Goal: Task Accomplishment & Management: Manage account settings

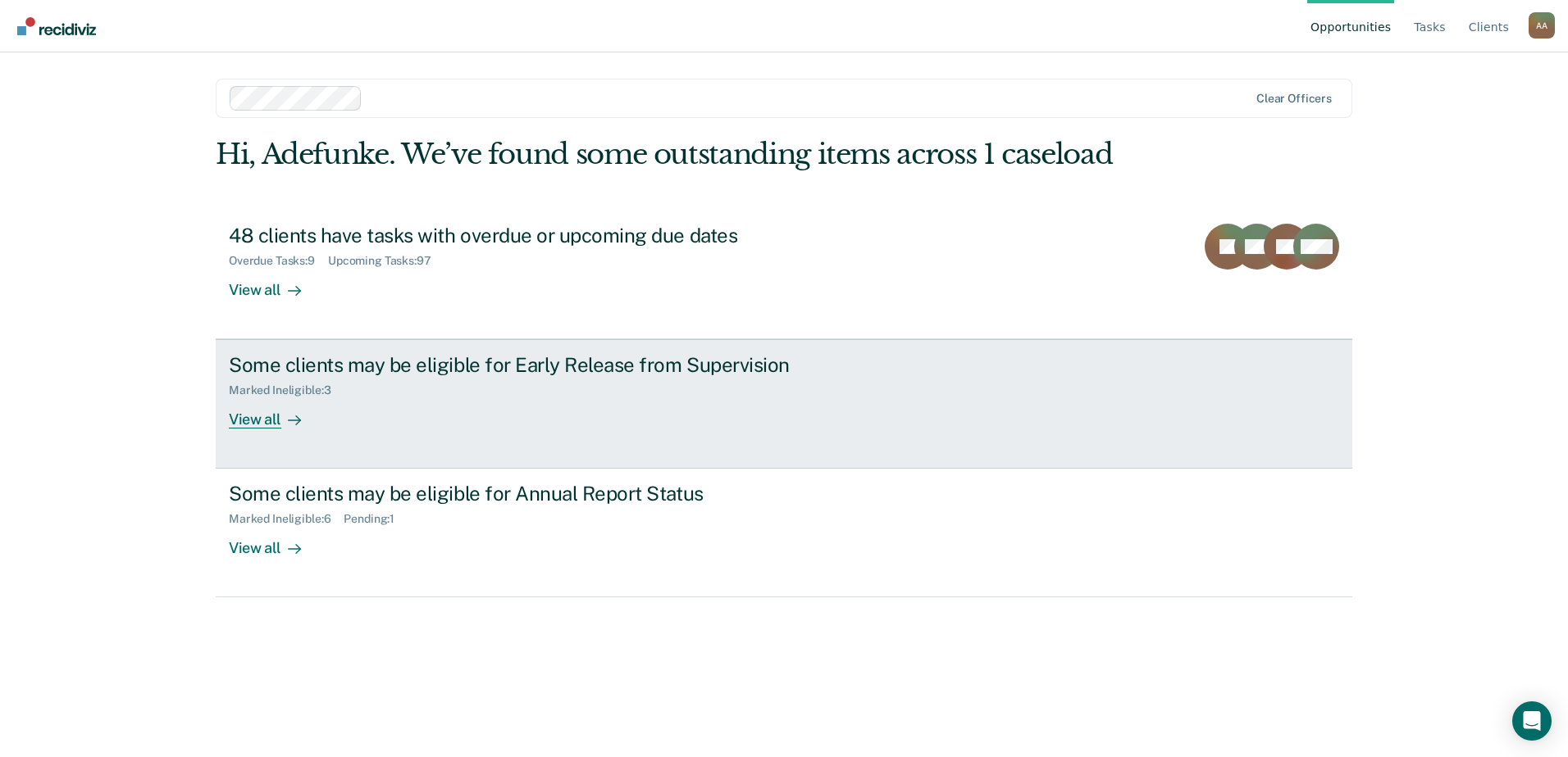
click at [590, 361] on div "Some clients may be eligible for Early Release from Supervision" at bounding box center [516, 366] width 575 height 24
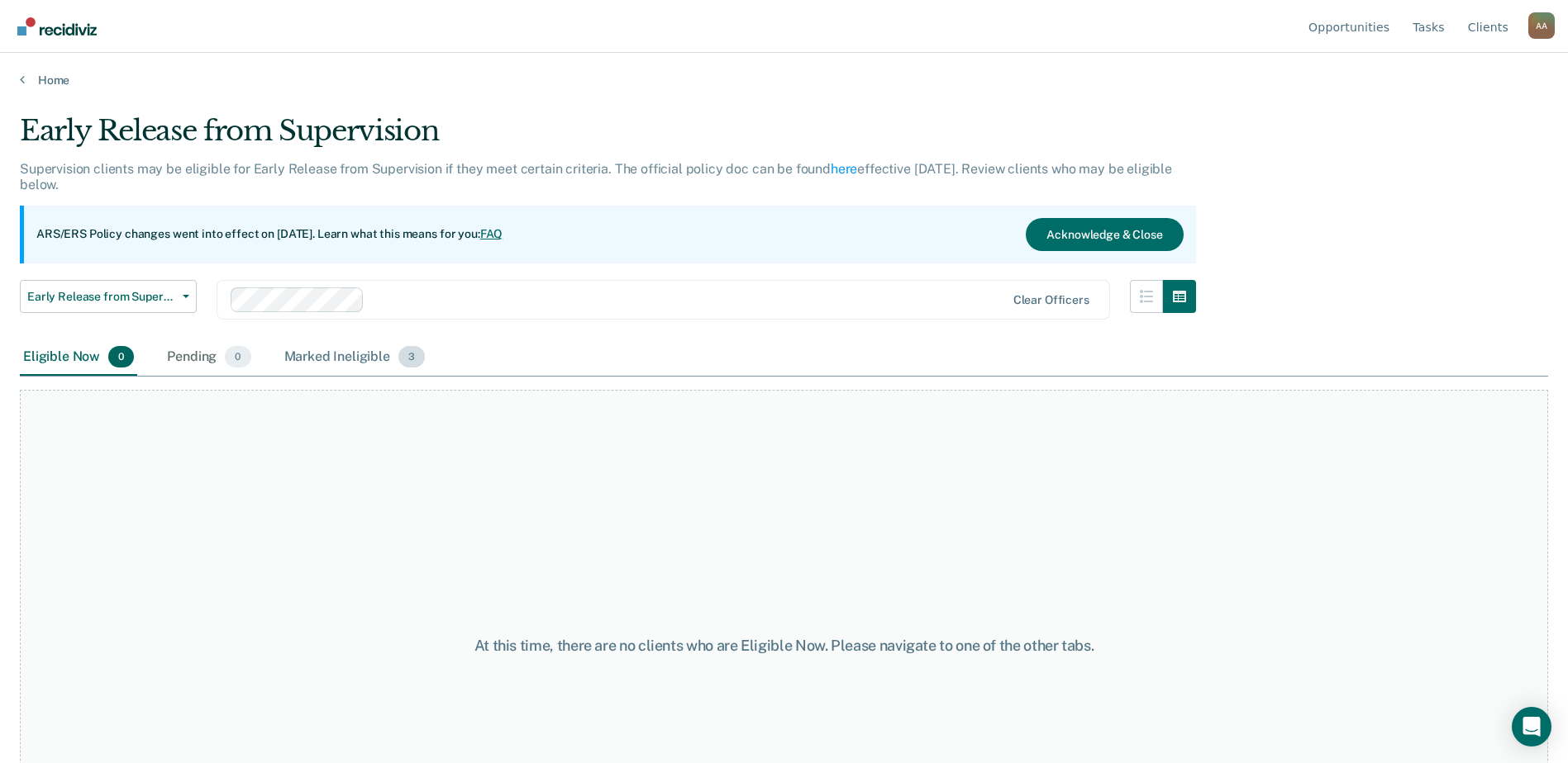
click at [358, 358] on div "Marked Ineligible 3" at bounding box center [355, 358] width 147 height 36
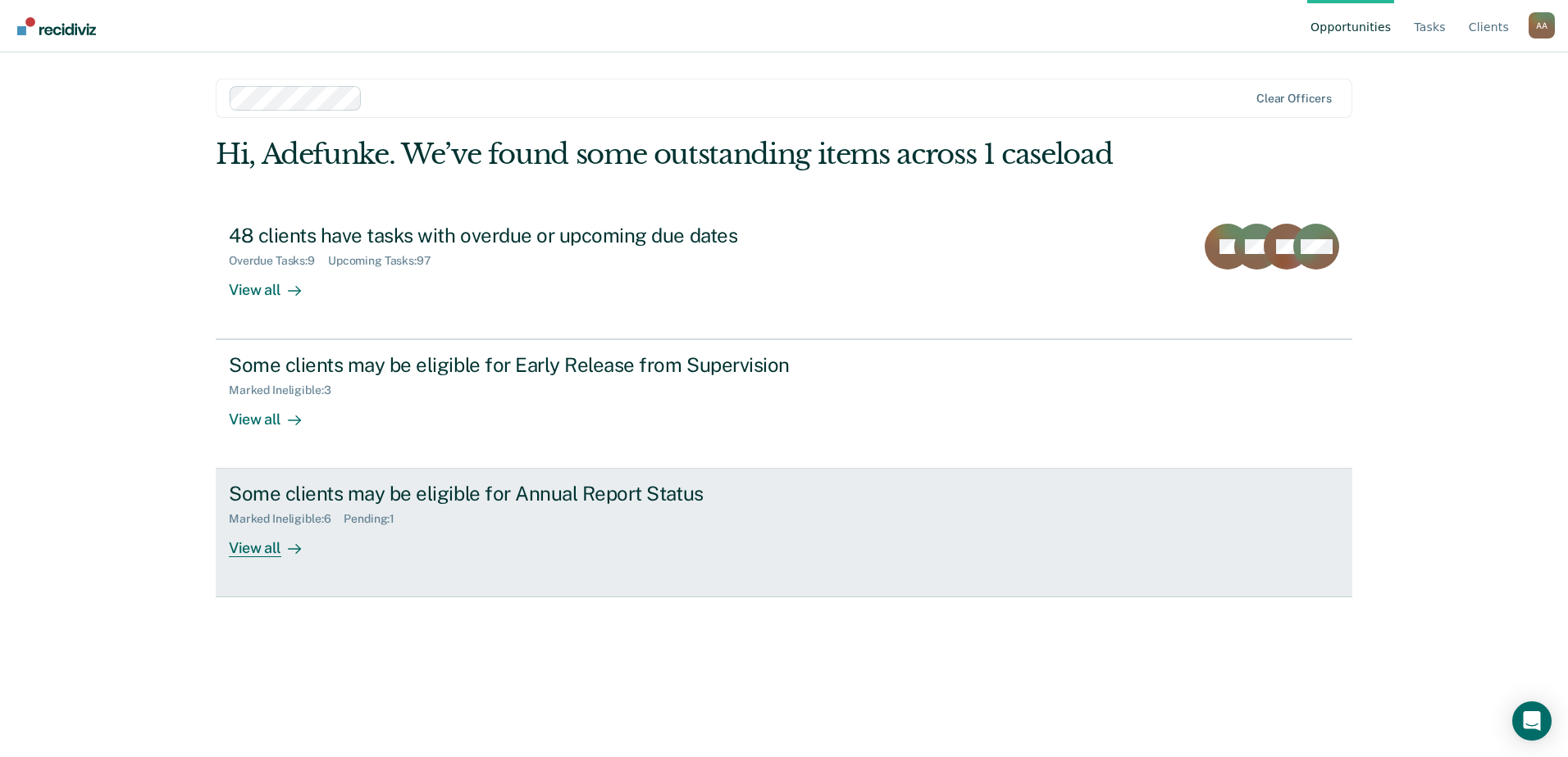
click at [484, 500] on div "Some clients may be eligible for Annual Report Status" at bounding box center [516, 494] width 575 height 24
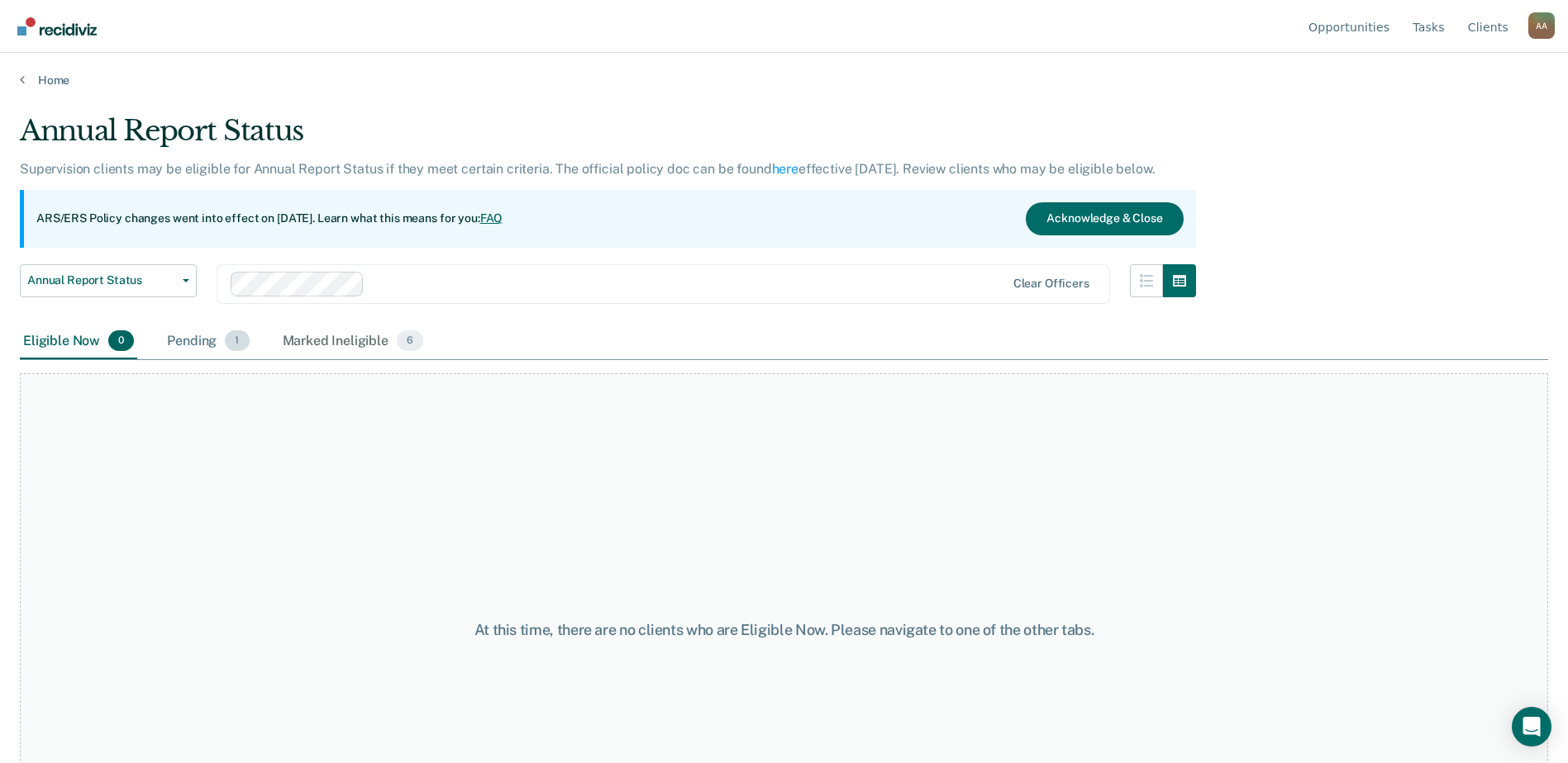
click at [213, 342] on div "Pending 1" at bounding box center [207, 342] width 89 height 36
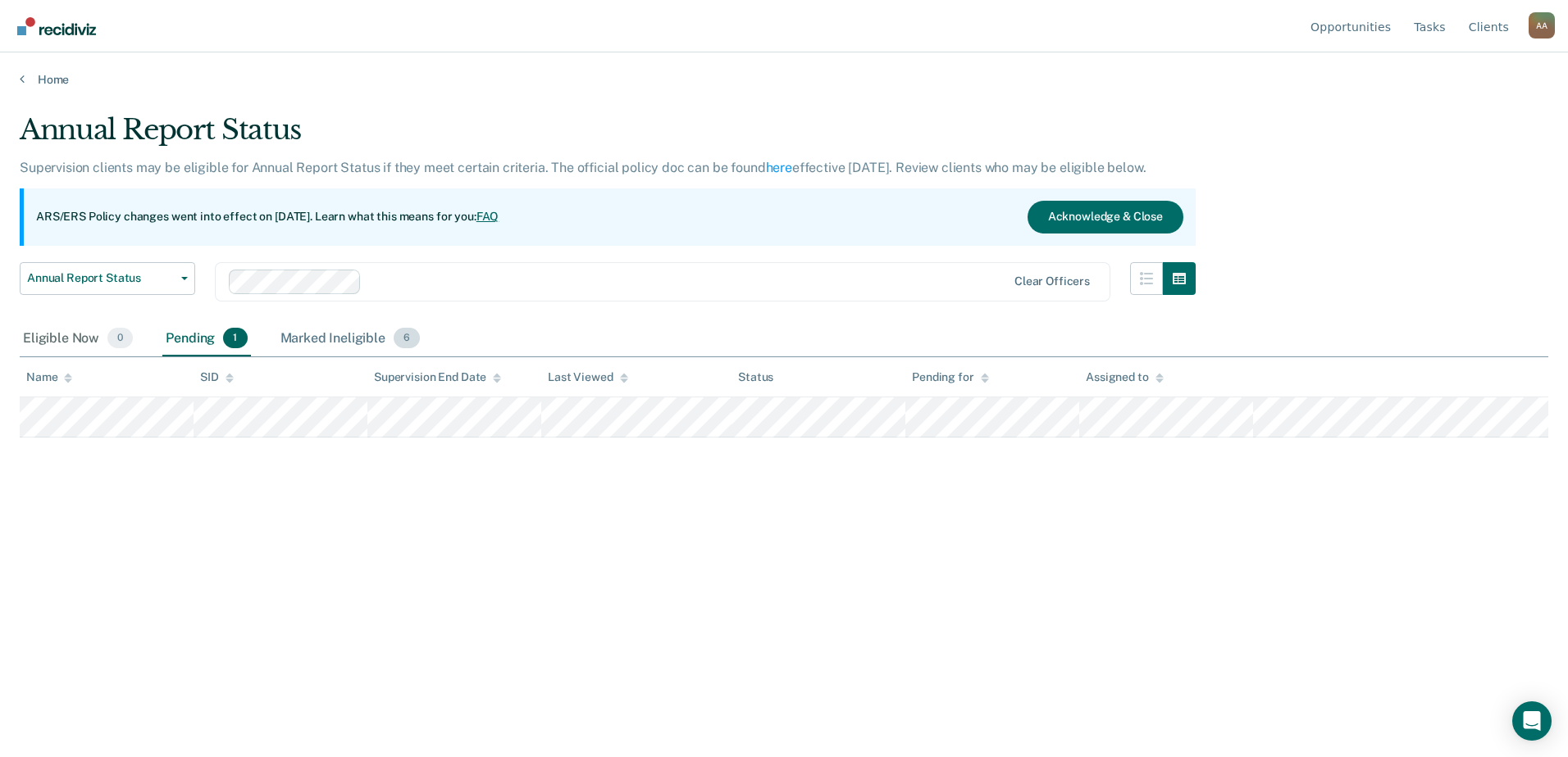
click at [324, 338] on div "Marked Ineligible 6" at bounding box center [350, 339] width 146 height 36
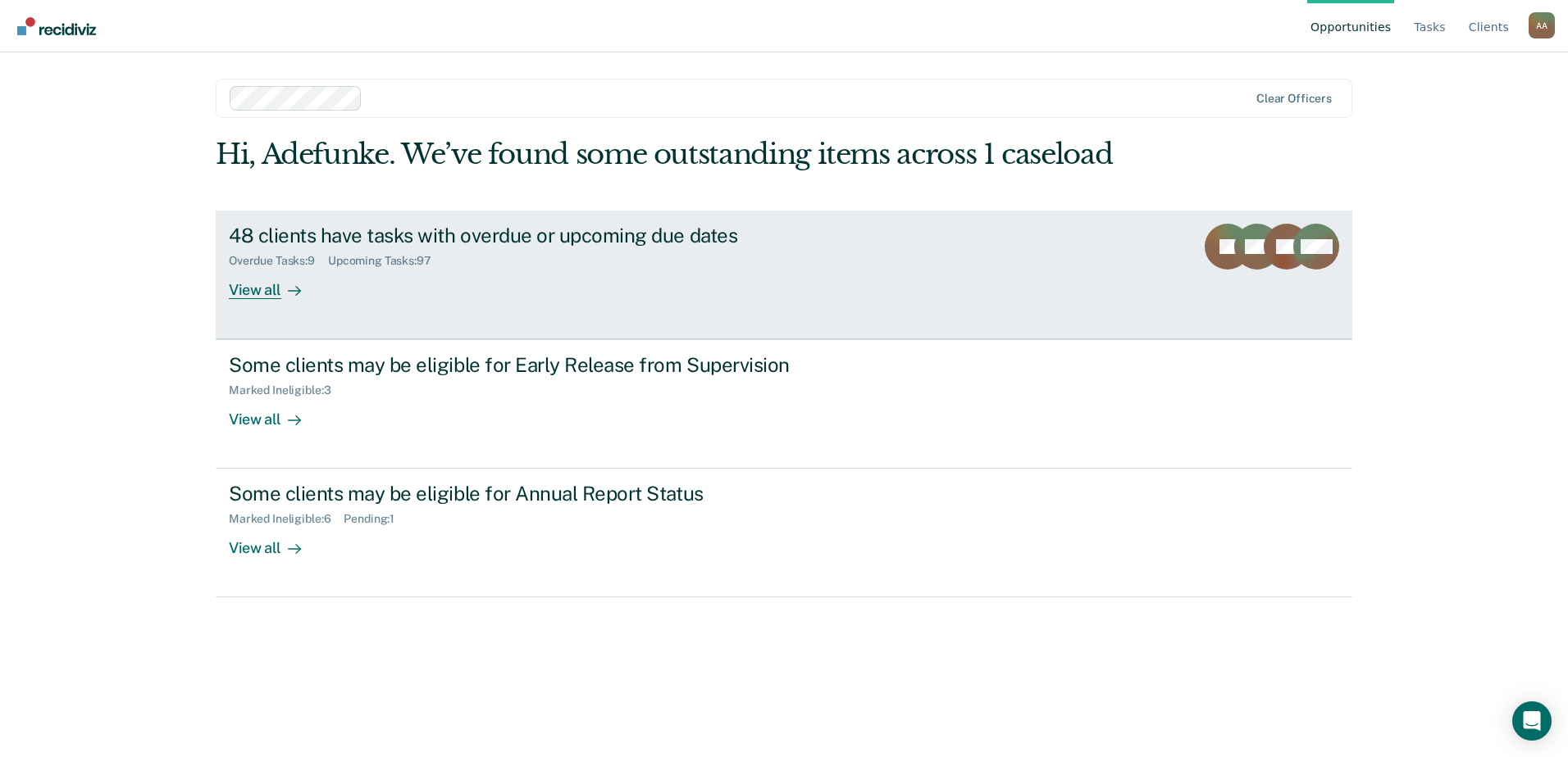
click at [1282, 226] on rect at bounding box center [1286, 246] width 45 height 45
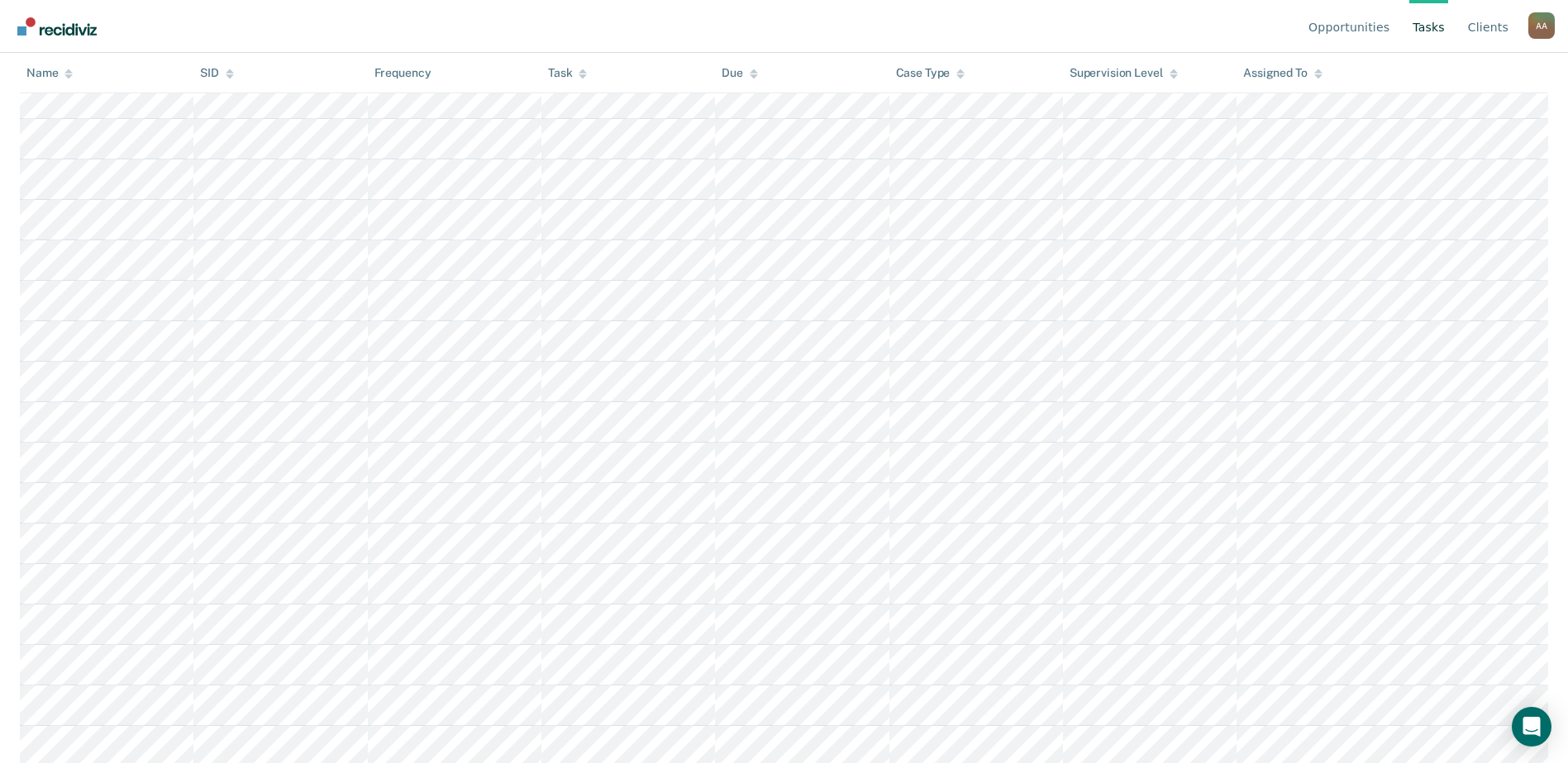
scroll to position [3915, 0]
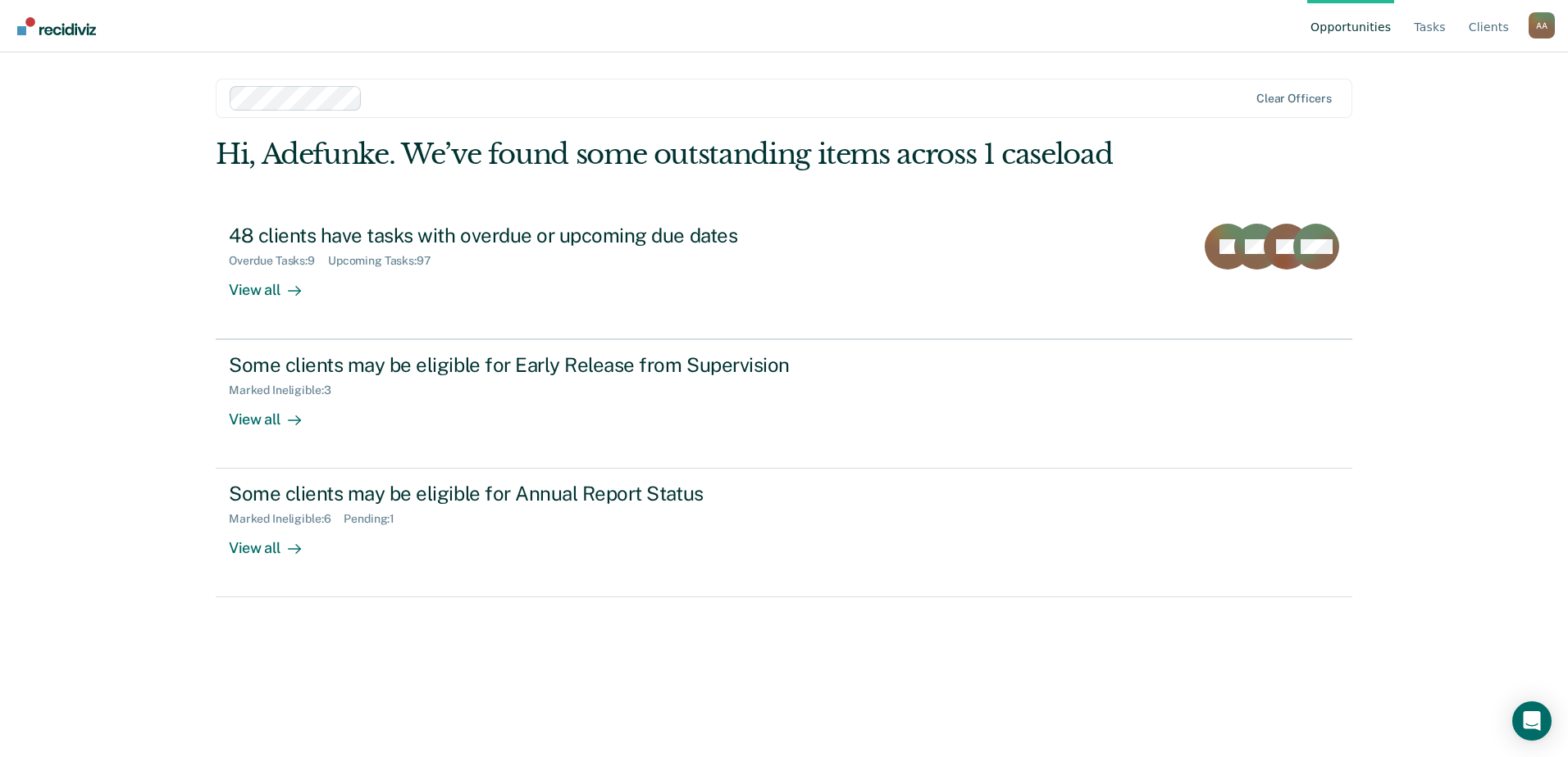
click at [1549, 27] on div "A A" at bounding box center [1541, 25] width 27 height 27
click at [1445, 124] on link "Log Out" at bounding box center [1475, 129] width 106 height 14
